Goal: Register for event/course

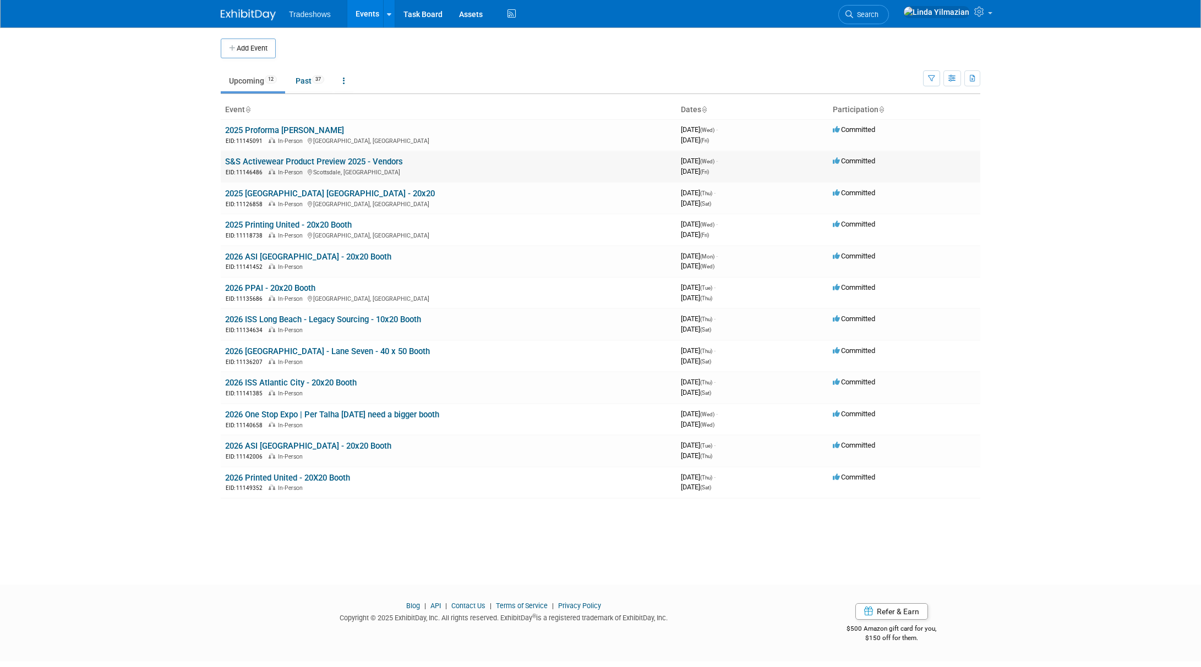
click at [281, 161] on link "S&S Activewear Product Preview 2025 - Vendors" at bounding box center [314, 162] width 178 height 10
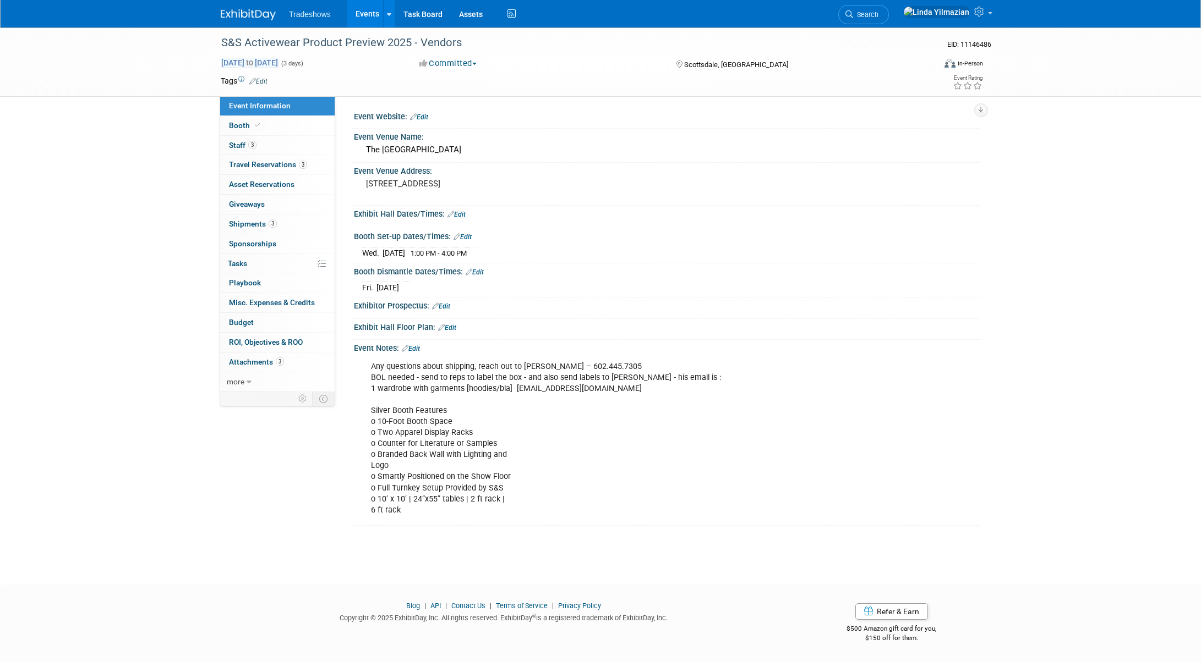
click at [253, 63] on span "[DATE] to [DATE]" at bounding box center [250, 63] width 58 height 10
select select "8"
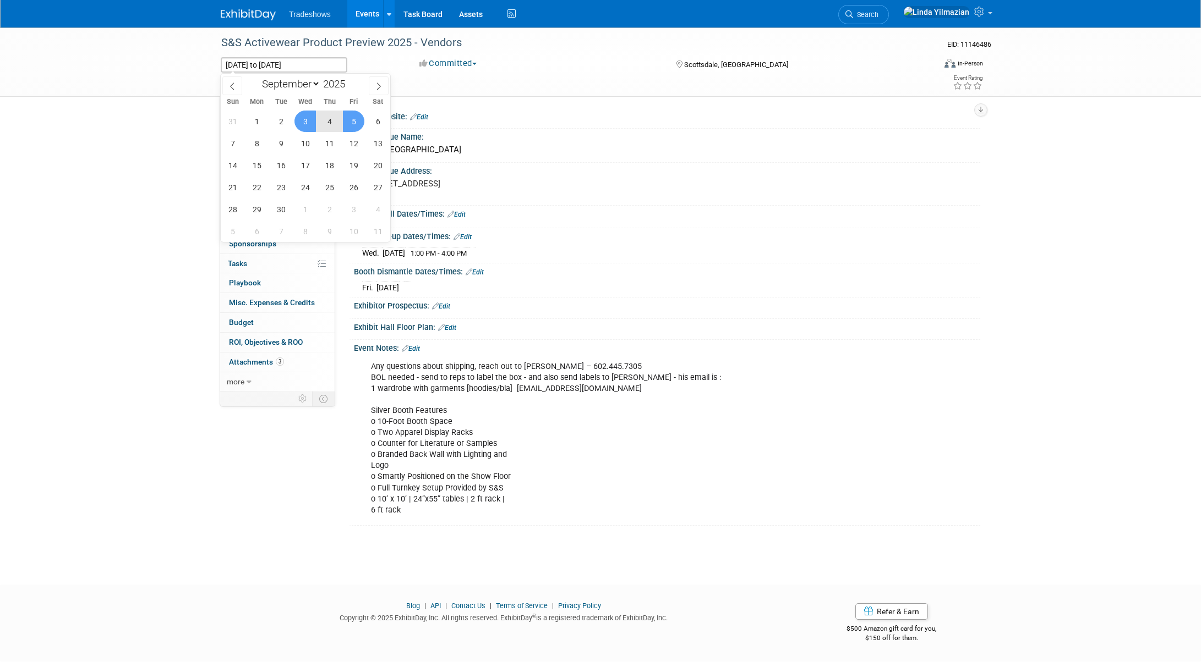
click at [332, 124] on span "4" at bounding box center [329, 121] width 21 height 21
click at [358, 121] on span "5" at bounding box center [353, 121] width 21 height 21
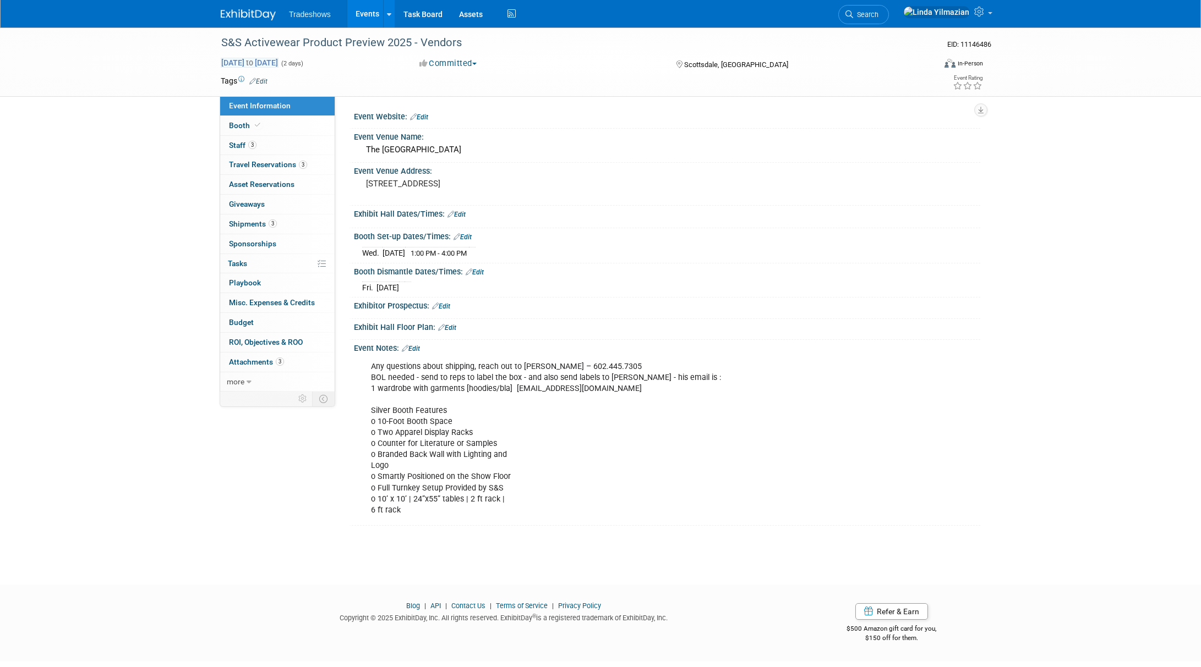
click at [255, 64] on span "[DATE] to [DATE]" at bounding box center [250, 63] width 58 height 10
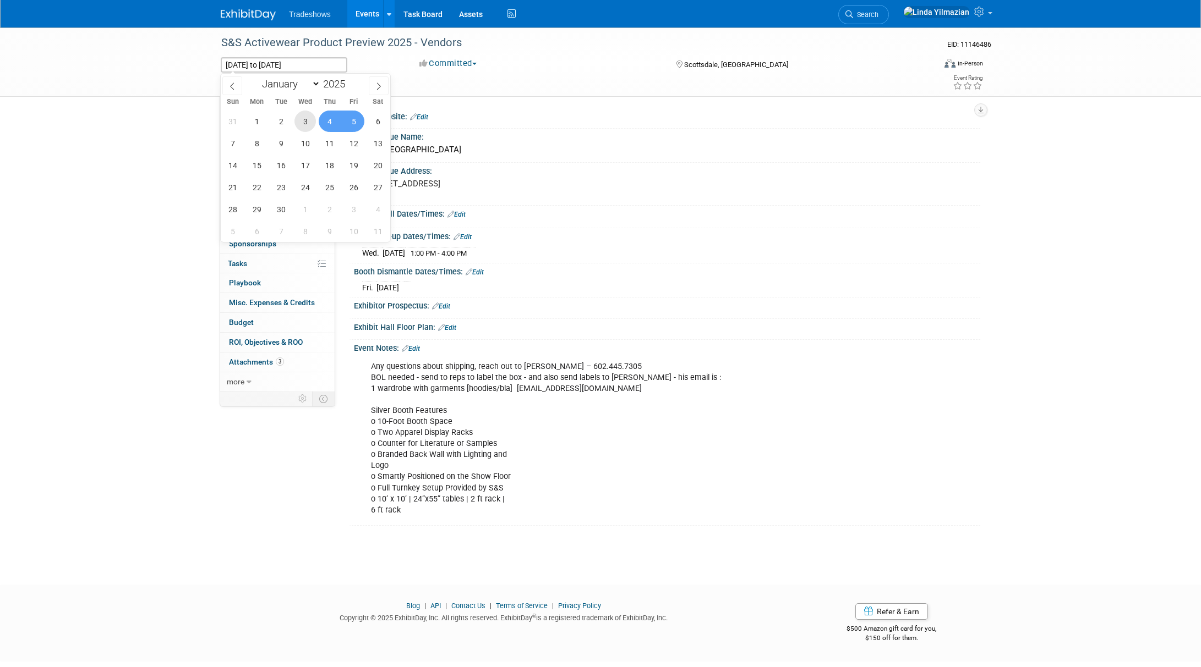
click at [300, 122] on span "3" at bounding box center [304, 121] width 21 height 21
type input "[DATE]"
click at [351, 122] on span "5" at bounding box center [353, 121] width 21 height 21
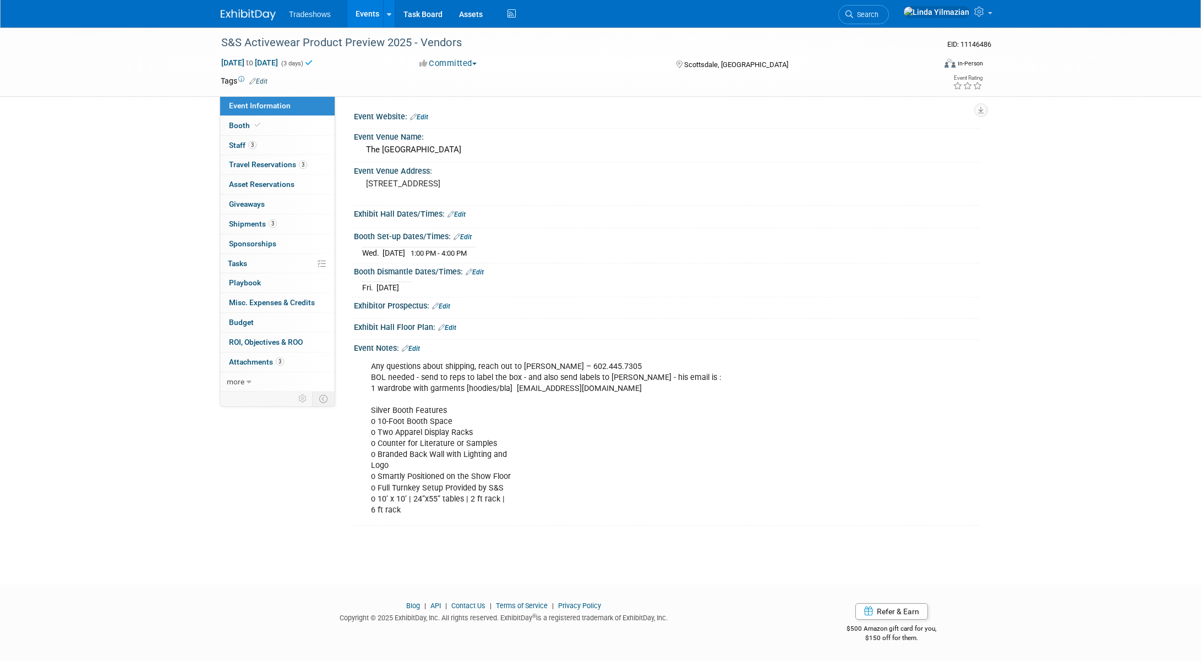
drag, startPoint x: 656, startPoint y: 244, endPoint x: 660, endPoint y: 231, distance: 13.9
click at [656, 244] on div "[DATE] 1:00 PM - 4:00 PM Save Changes Cancel" at bounding box center [667, 251] width 626 height 19
click at [256, 61] on span "[DATE] to [DATE]" at bounding box center [250, 63] width 58 height 10
click at [562, 65] on div "Committed Committed Considering Not Going" at bounding box center [536, 64] width 243 height 12
click at [318, 16] on span "Tradeshows" at bounding box center [310, 14] width 42 height 9
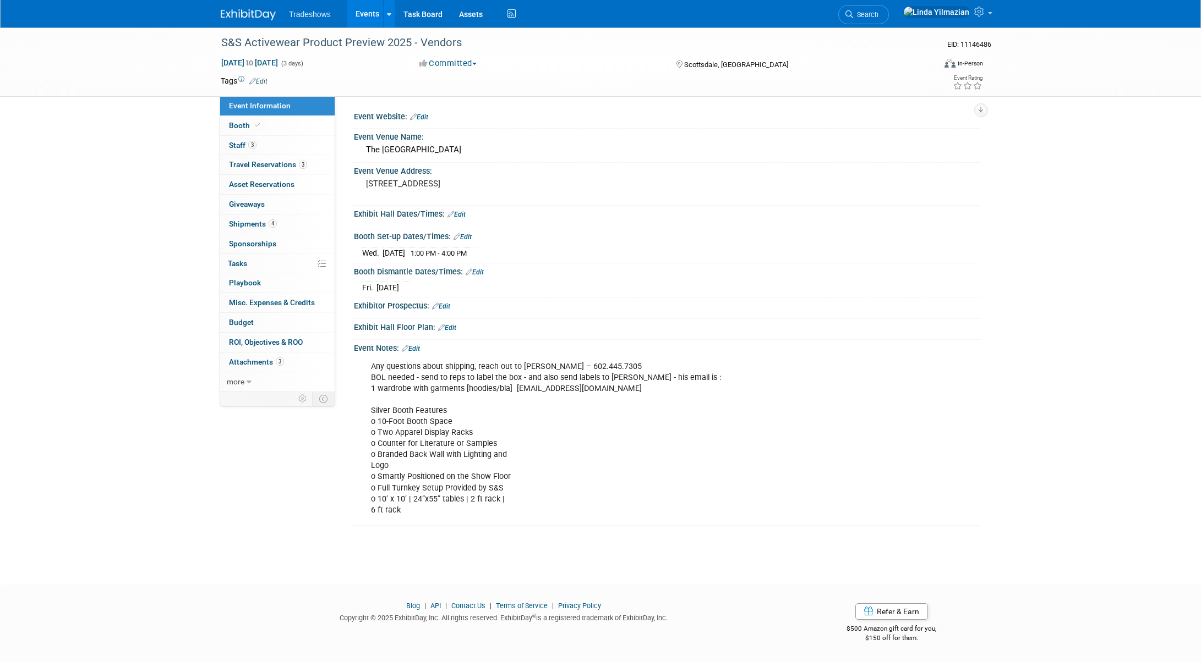
click at [363, 8] on link "Events" at bounding box center [367, 14] width 40 height 28
